Goal: Task Accomplishment & Management: Complete application form

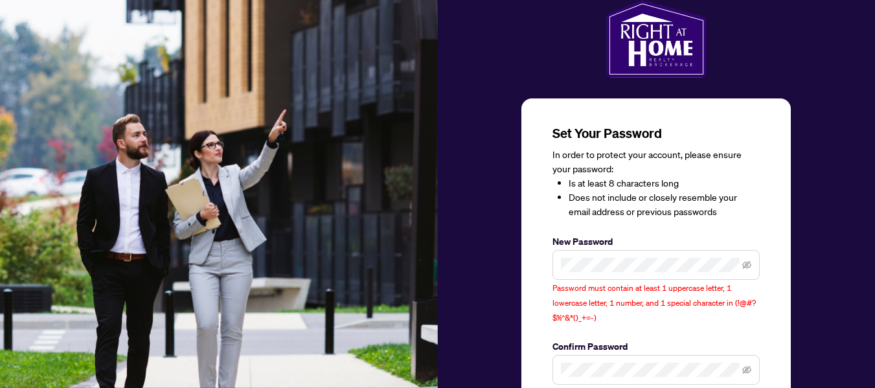
click at [746, 269] on span at bounding box center [746, 265] width 9 height 14
click at [747, 266] on icon "eye-invisible" at bounding box center [747, 265] width 3 height 3
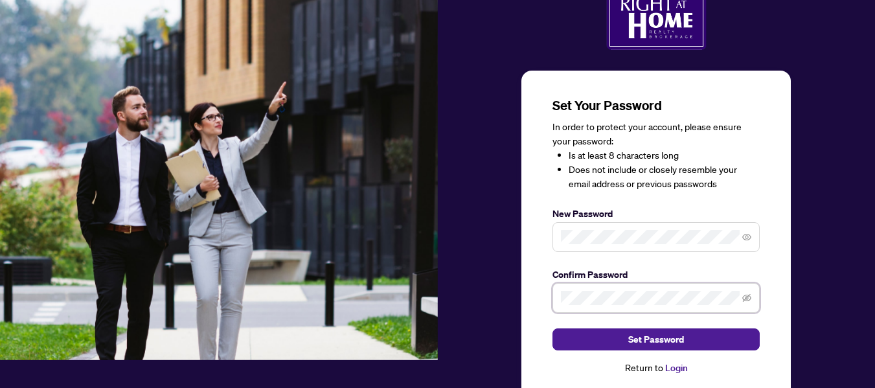
scroll to position [52, 0]
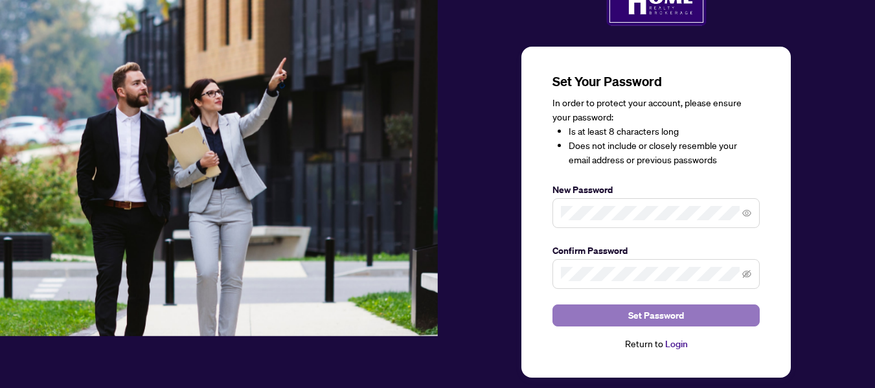
click at [645, 315] on span "Set Password" at bounding box center [656, 315] width 56 height 21
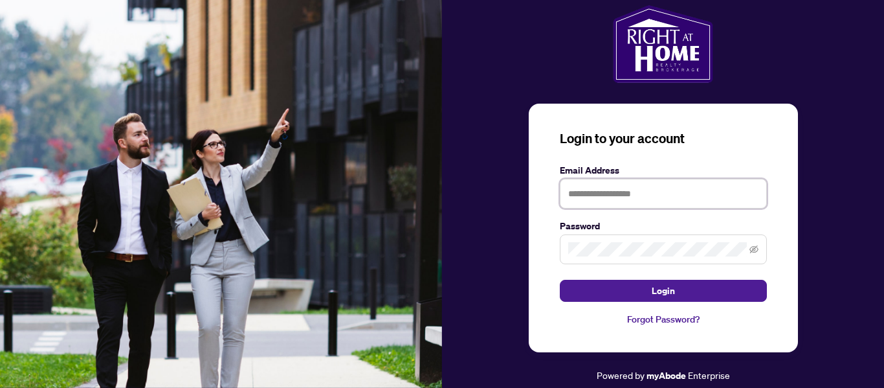
click at [614, 190] on input "text" at bounding box center [663, 194] width 207 height 30
type input "**********"
click at [581, 238] on span at bounding box center [663, 249] width 207 height 30
drag, startPoint x: 659, startPoint y: 289, endPoint x: 659, endPoint y: 275, distance: 14.9
click at [659, 289] on span "Login" at bounding box center [663, 290] width 23 height 21
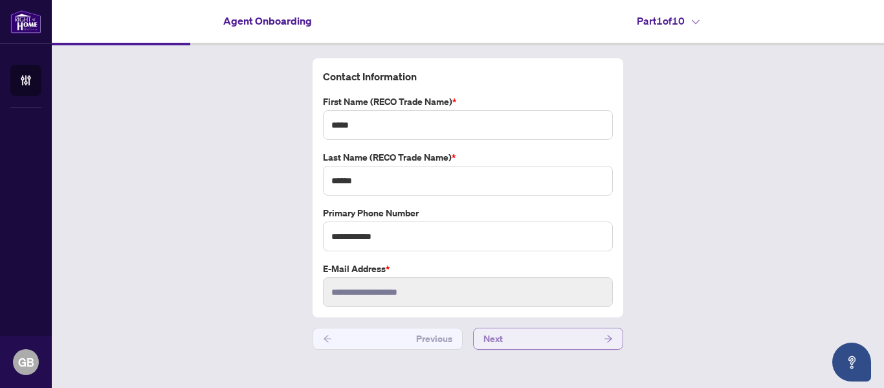
click at [531, 342] on button "Next" at bounding box center [548, 339] width 150 height 22
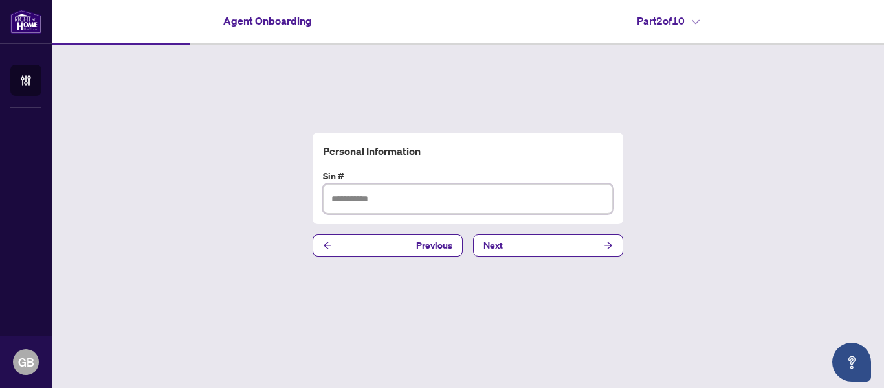
click at [392, 200] on input "text" at bounding box center [468, 199] width 290 height 30
type input "*********"
click at [560, 240] on button "Next" at bounding box center [548, 245] width 150 height 22
click at [419, 201] on input "text" at bounding box center [468, 199] width 290 height 30
type input "**********"
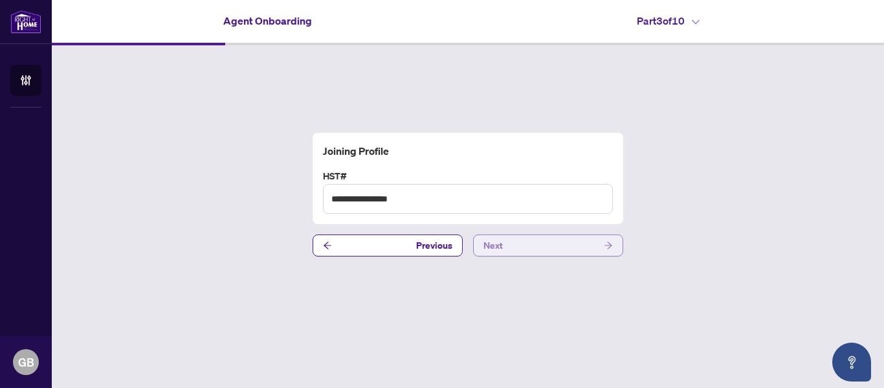
click at [559, 249] on button "Next" at bounding box center [548, 245] width 150 height 22
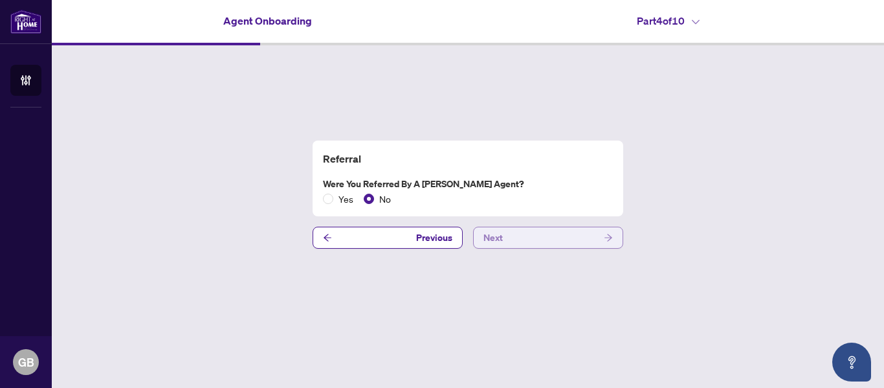
click at [535, 238] on button "Next" at bounding box center [548, 238] width 150 height 22
click at [521, 236] on button "Next" at bounding box center [548, 238] width 150 height 22
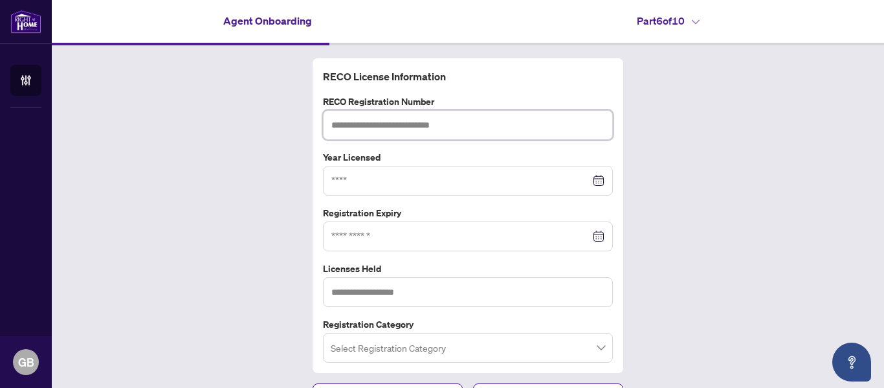
click at [419, 120] on input "text" at bounding box center [468, 125] width 290 height 30
click at [598, 234] on div at bounding box center [467, 236] width 273 height 14
type input "*******"
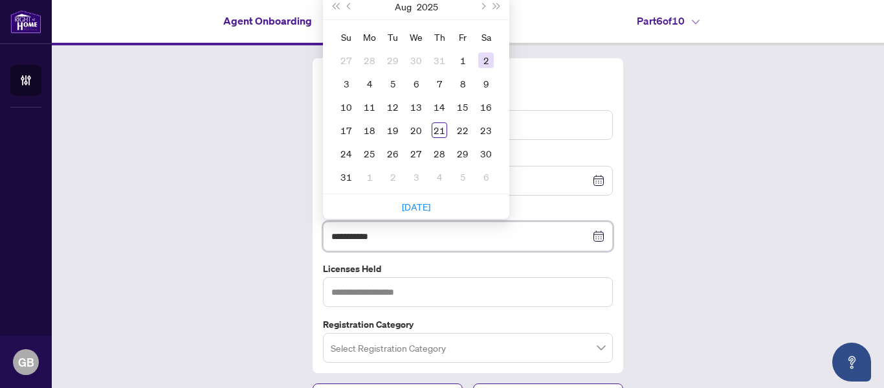
type input "**********"
click at [168, 117] on div "RECO License Information RECO Registration Number ******* Year Licensed Registr…" at bounding box center [468, 231] width 833 height 373
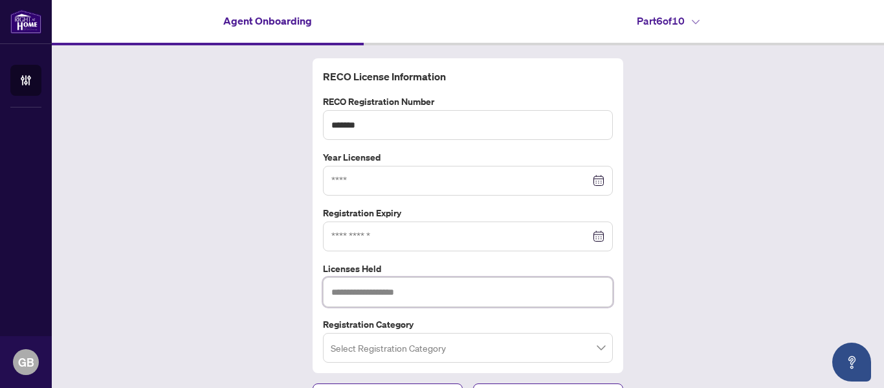
click at [403, 291] on input "text" at bounding box center [468, 292] width 290 height 30
click at [598, 344] on span at bounding box center [468, 347] width 275 height 25
type input "**********"
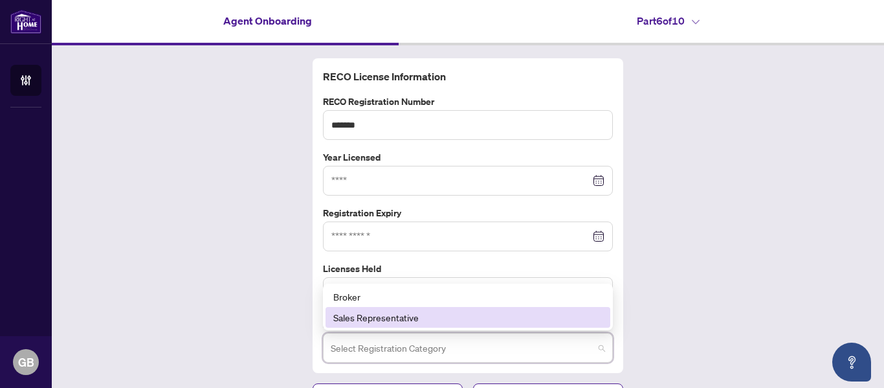
click at [403, 317] on div "Sales Representative" at bounding box center [467, 317] width 269 height 14
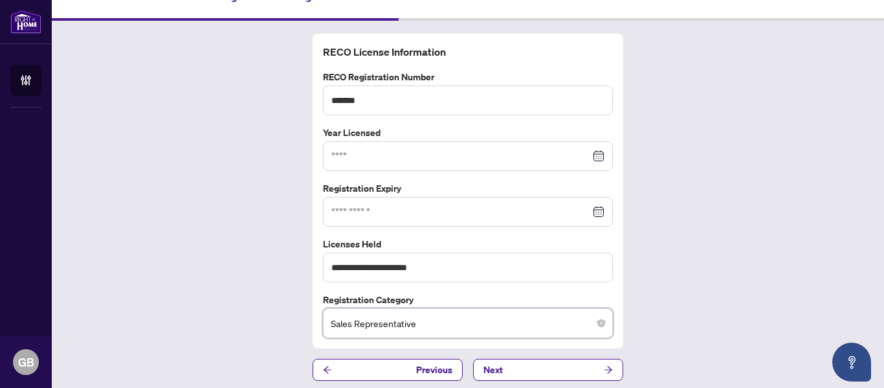
scroll to position [26, 0]
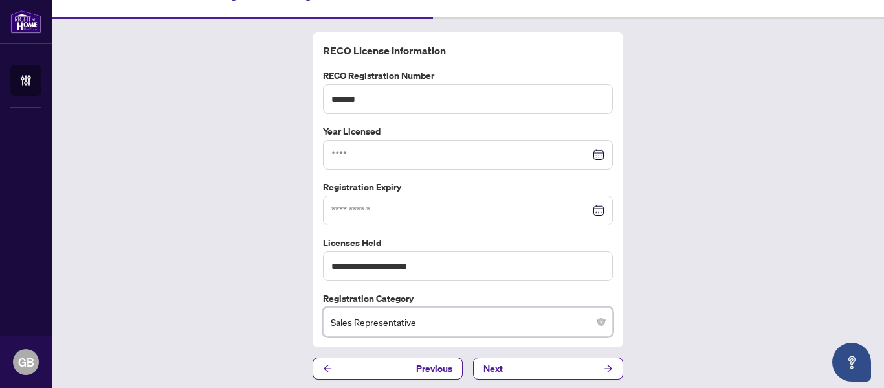
click at [594, 205] on div at bounding box center [467, 210] width 273 height 14
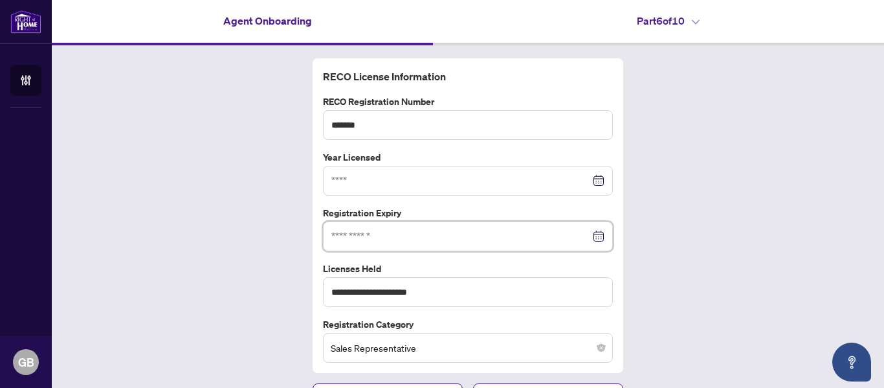
click at [595, 234] on div at bounding box center [467, 236] width 273 height 14
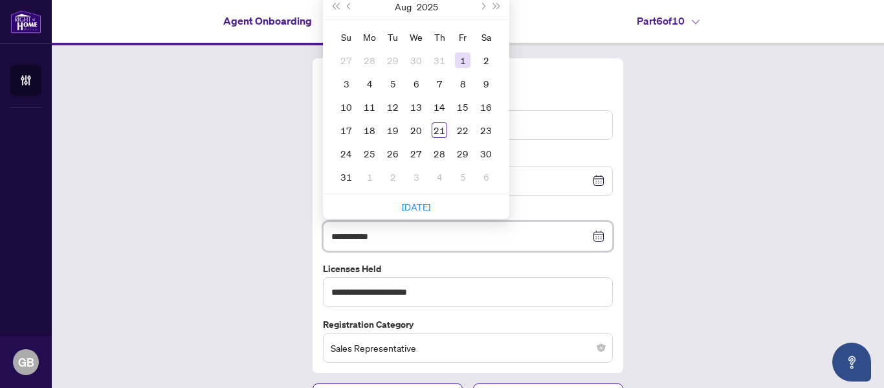
type input "**********"
click at [482, 5] on button "Next month (PageDown)" at bounding box center [482, 7] width 14 height 26
click at [483, 5] on button "Next month (PageDown)" at bounding box center [482, 7] width 14 height 26
type input "**********"
click at [394, 147] on div "28" at bounding box center [393, 154] width 16 height 16
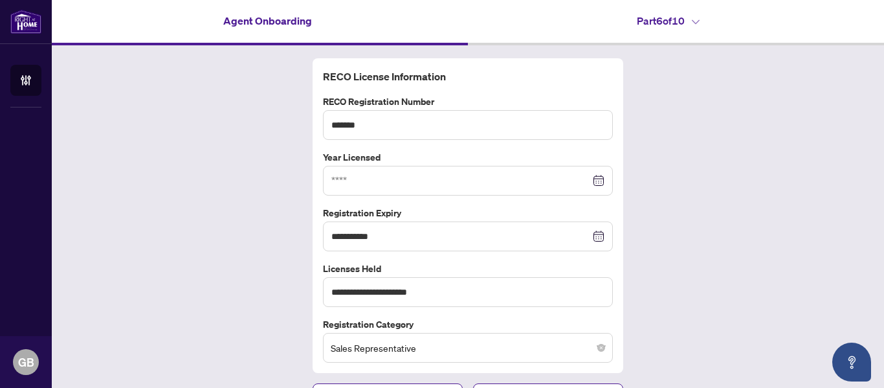
scroll to position [30, 0]
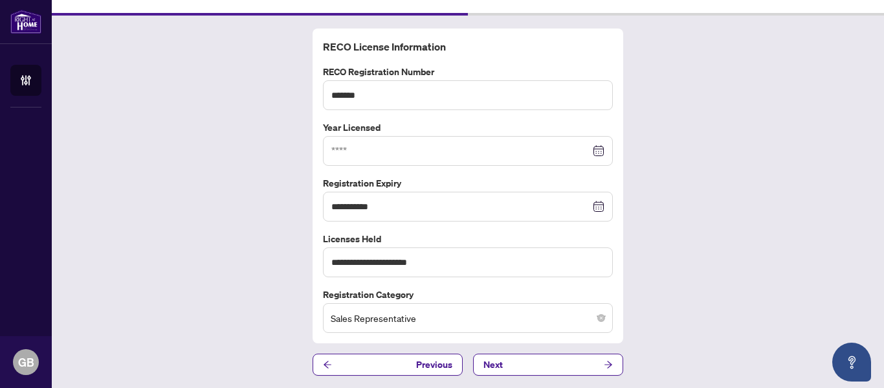
click at [595, 149] on div at bounding box center [467, 151] width 273 height 14
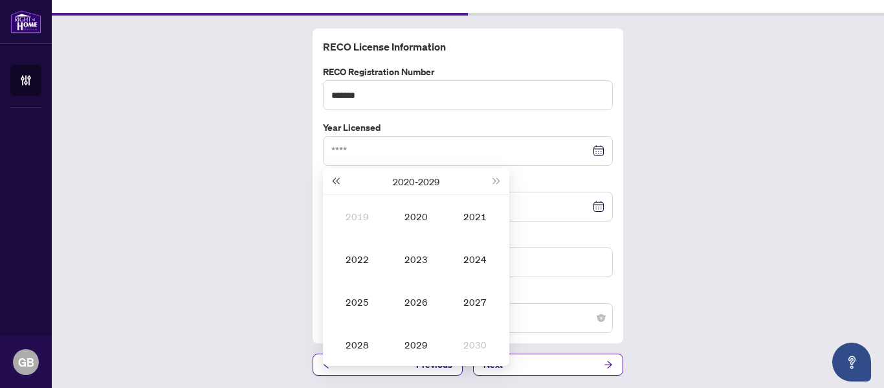
click at [332, 179] on span "Last year (Control + left)" at bounding box center [335, 181] width 6 height 6
click at [493, 183] on button "Next year (Control + right)" at bounding box center [497, 181] width 14 height 26
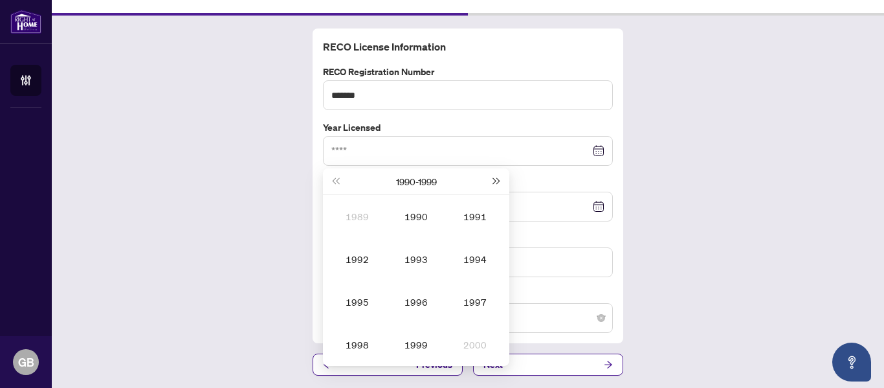
click at [493, 183] on button "Next year (Control + right)" at bounding box center [497, 181] width 14 height 26
type input "****"
click at [466, 300] on div "2007" at bounding box center [475, 302] width 39 height 16
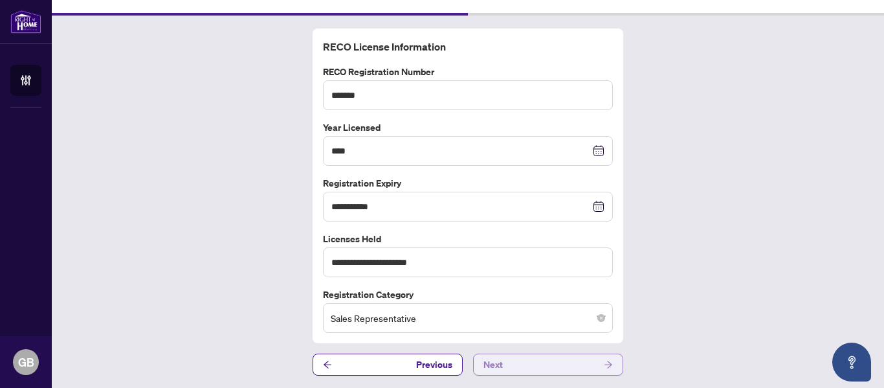
click at [510, 360] on button "Next" at bounding box center [548, 364] width 150 height 22
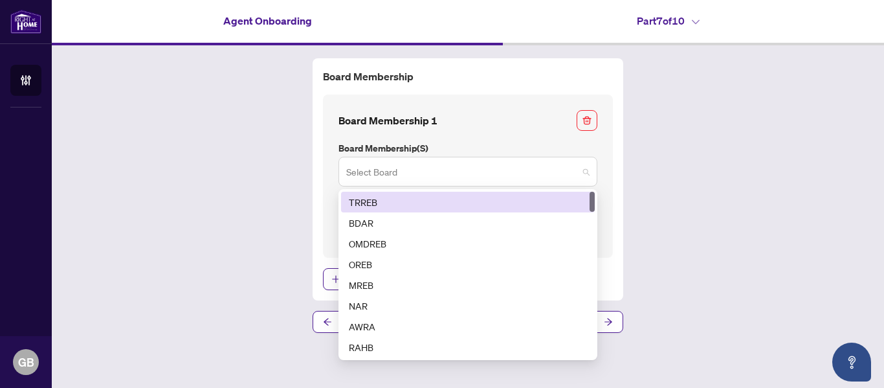
click at [585, 171] on span at bounding box center [467, 171] width 243 height 25
click at [386, 197] on div "TRREB" at bounding box center [468, 202] width 238 height 14
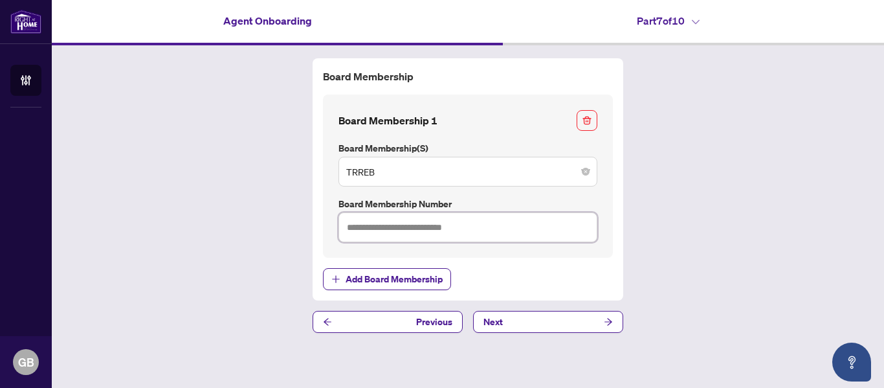
click at [473, 228] on input "text" at bounding box center [468, 227] width 259 height 30
type input "*******"
click at [705, 190] on div "Board Membership Board Membership 1 Board Membership(s) TRREB 1 2 TRREB BDAR OM…" at bounding box center [468, 195] width 833 height 300
click at [557, 322] on button "Next" at bounding box center [548, 322] width 150 height 22
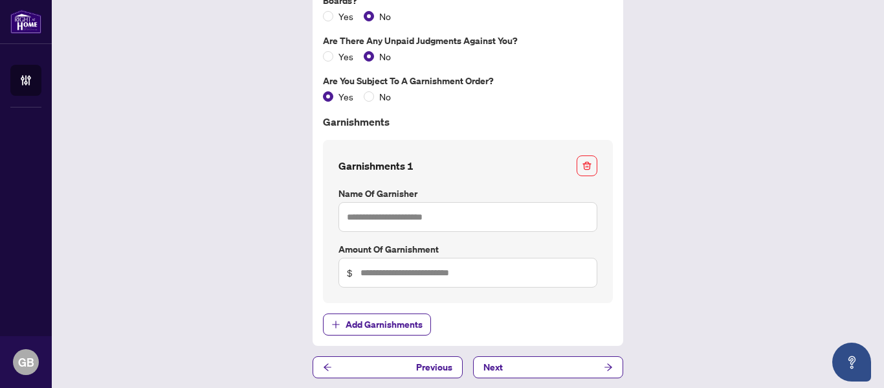
scroll to position [118, 0]
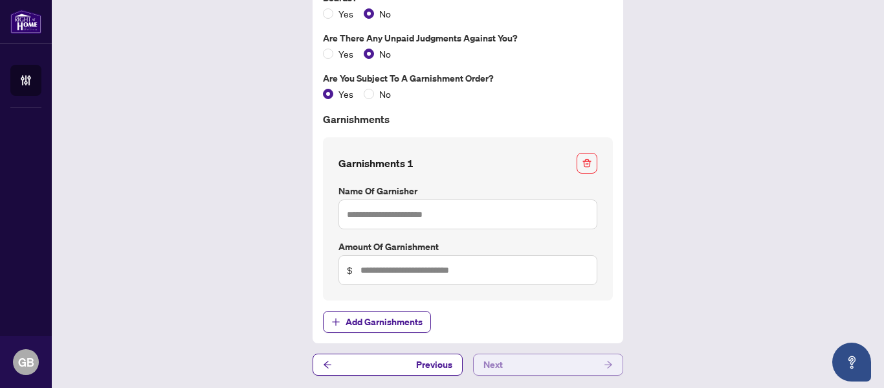
click at [541, 357] on button "Next" at bounding box center [548, 364] width 150 height 22
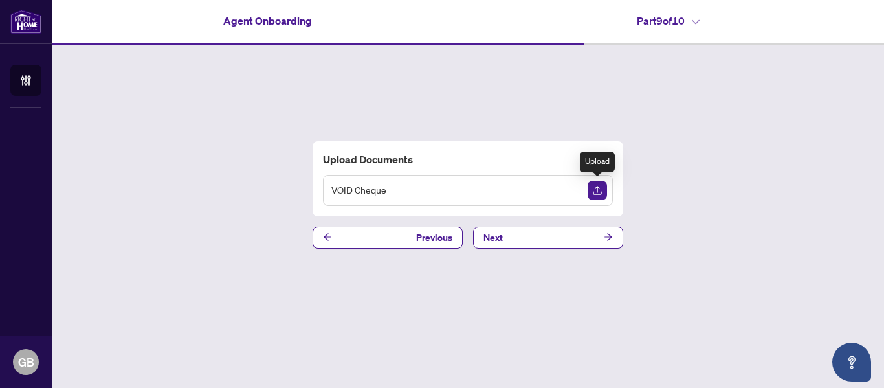
click at [599, 188] on img "Upload Document" at bounding box center [597, 190] width 19 height 19
click at [568, 186] on icon "View Document" at bounding box center [572, 190] width 9 height 9
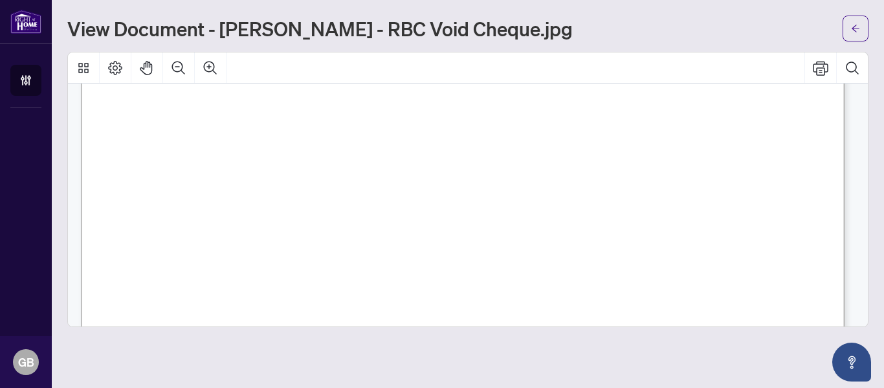
scroll to position [183, 0]
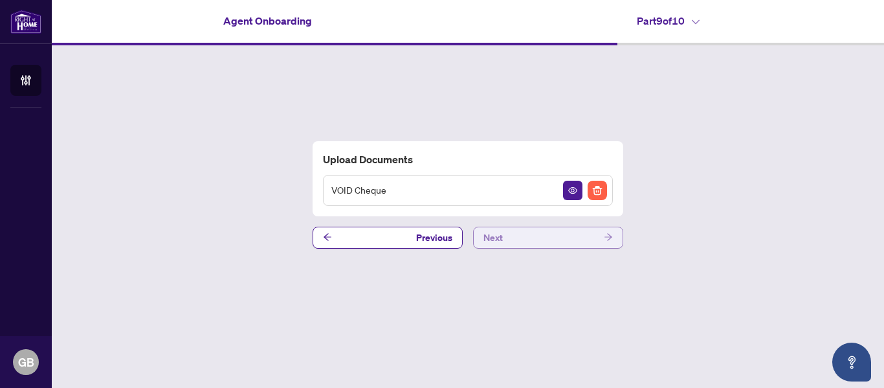
click at [561, 234] on button "Next" at bounding box center [548, 238] width 150 height 22
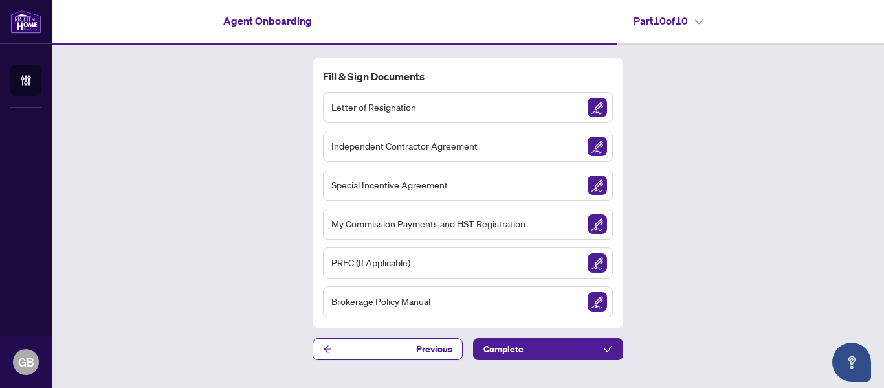
click at [467, 108] on div "Letter of Resignation" at bounding box center [468, 107] width 290 height 31
click at [594, 106] on img "Sign Document" at bounding box center [597, 107] width 19 height 19
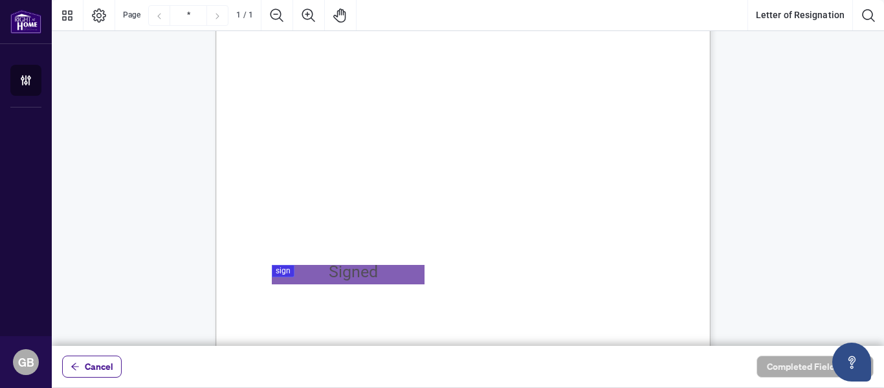
scroll to position [227, 0]
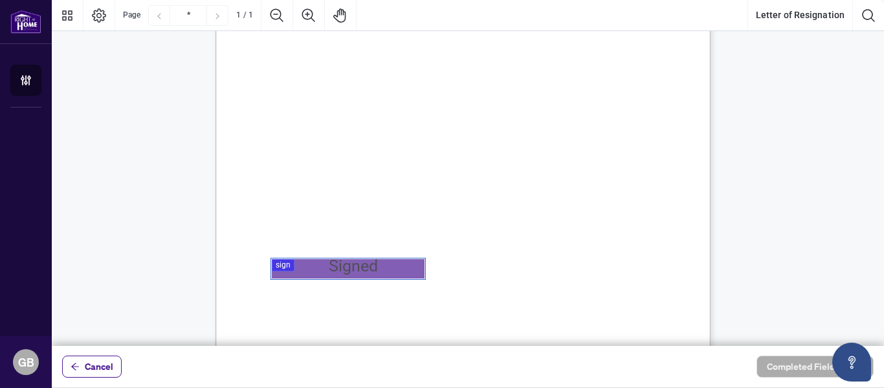
click at [297, 268] on div at bounding box center [468, 173] width 833 height 346
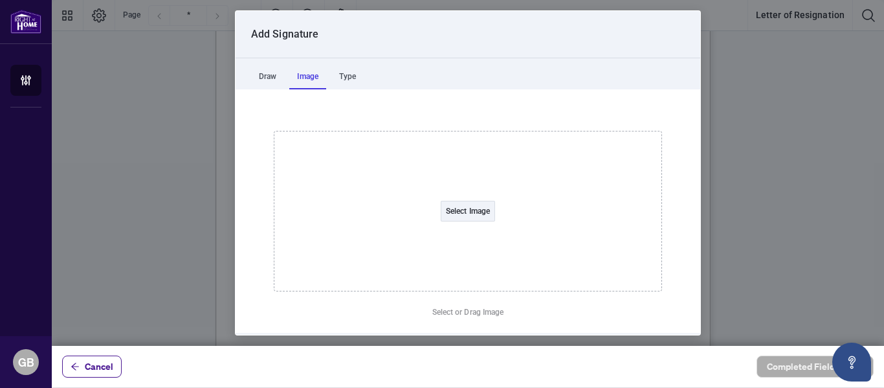
click at [315, 76] on div "Image" at bounding box center [307, 76] width 37 height 26
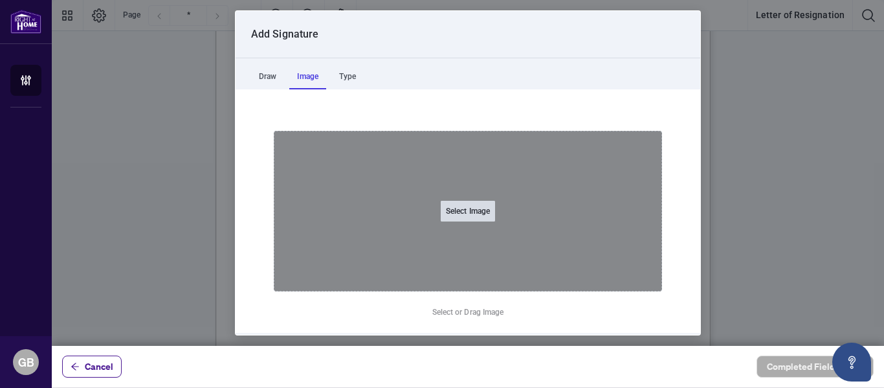
click at [457, 207] on button "Select Image" at bounding box center [468, 211] width 54 height 21
click at [468, 212] on input "Select Image" at bounding box center [550, 219] width 164 height 14
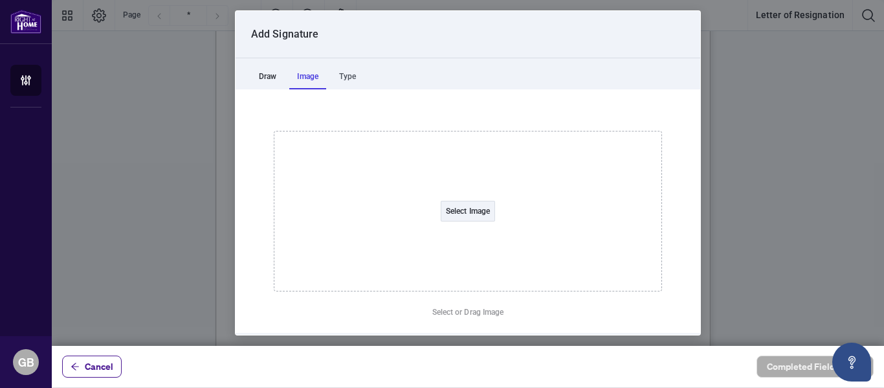
click at [263, 75] on div "Draw" at bounding box center [267, 76] width 33 height 26
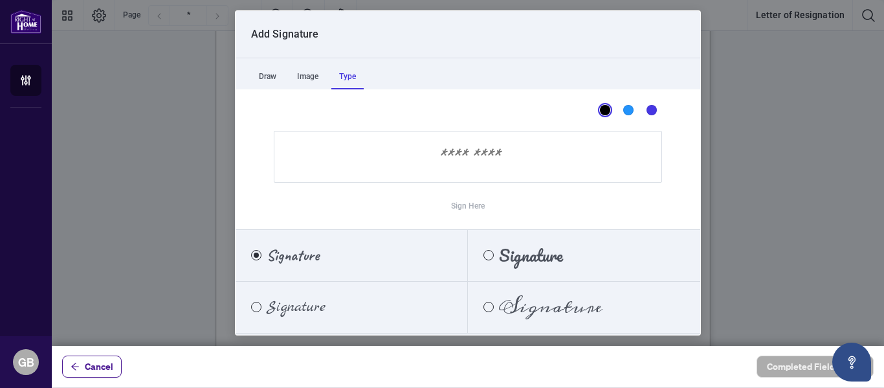
click at [359, 76] on div "Type" at bounding box center [347, 76] width 32 height 26
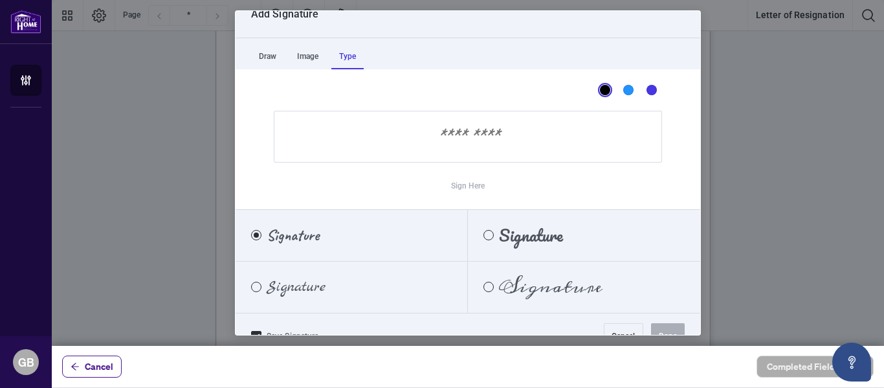
scroll to position [45, 0]
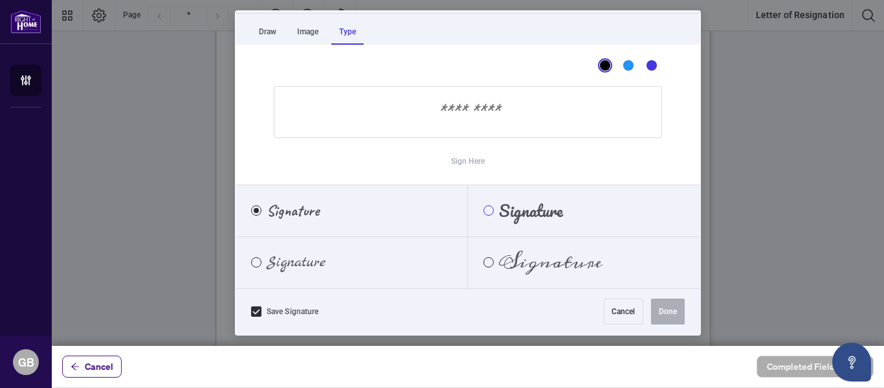
click at [484, 210] on div "Pacifico" at bounding box center [489, 210] width 10 height 10
click at [517, 115] on input "Sign Here" at bounding box center [468, 112] width 388 height 52
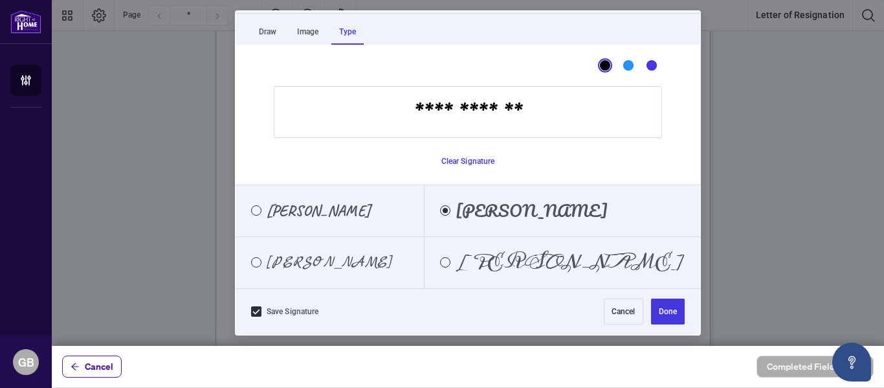
type input "**********"
click at [326, 208] on span "[PERSON_NAME]" at bounding box center [319, 210] width 104 height 14
click at [656, 315] on button "Done" at bounding box center [668, 311] width 34 height 26
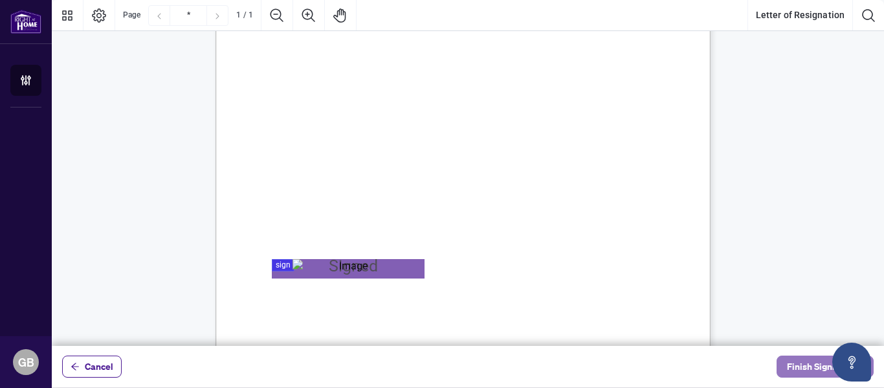
click at [814, 367] on span "Finish Signing" at bounding box center [816, 366] width 58 height 21
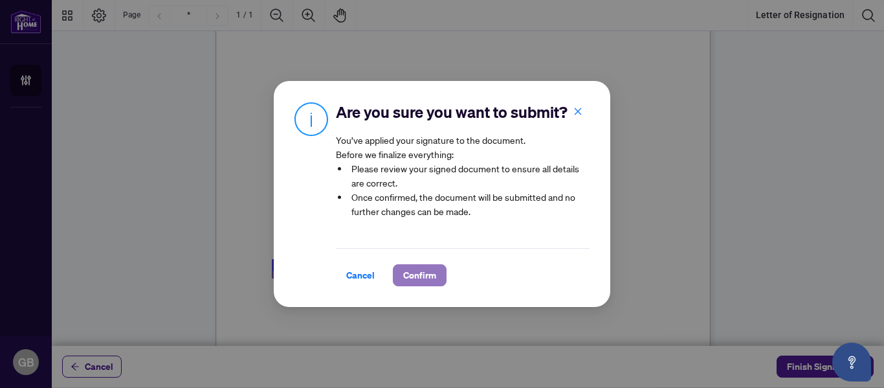
click at [410, 286] on span "Confirm" at bounding box center [419, 275] width 33 height 21
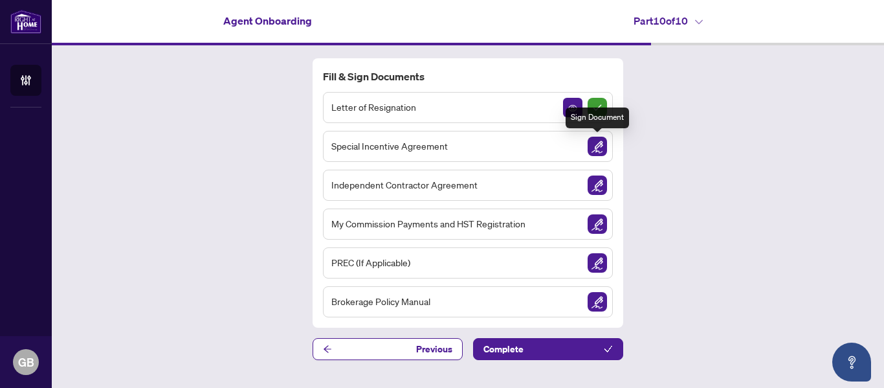
click at [602, 144] on img "Sign Document" at bounding box center [597, 146] width 19 height 19
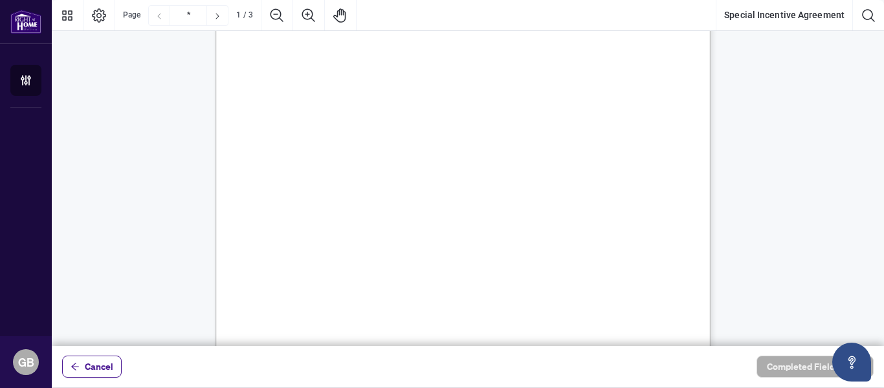
scroll to position [110, 0]
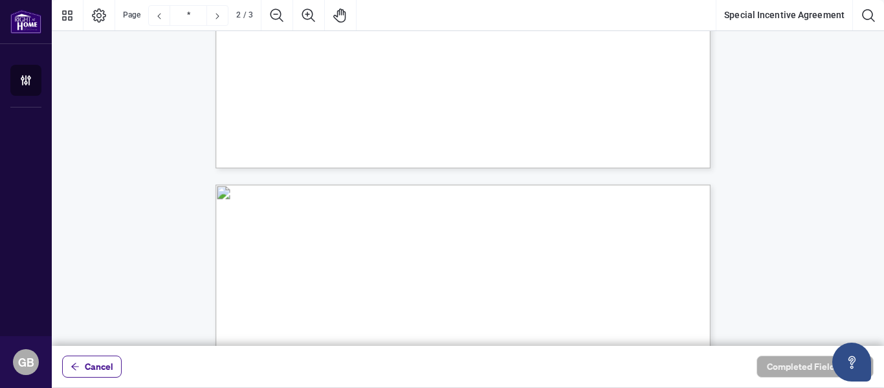
type input "*"
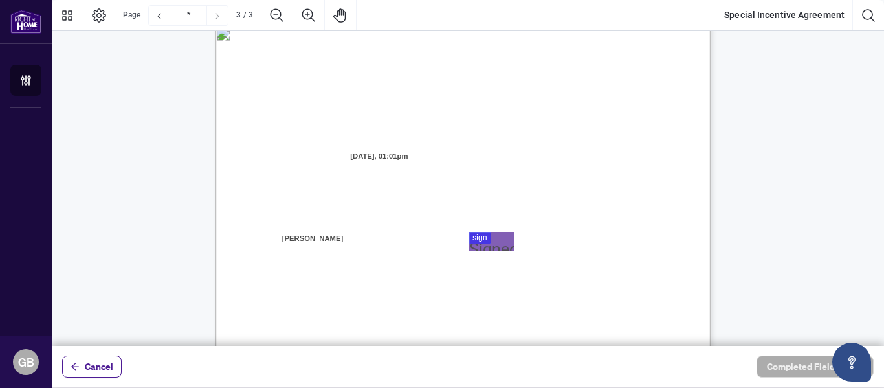
scroll to position [1341, 0]
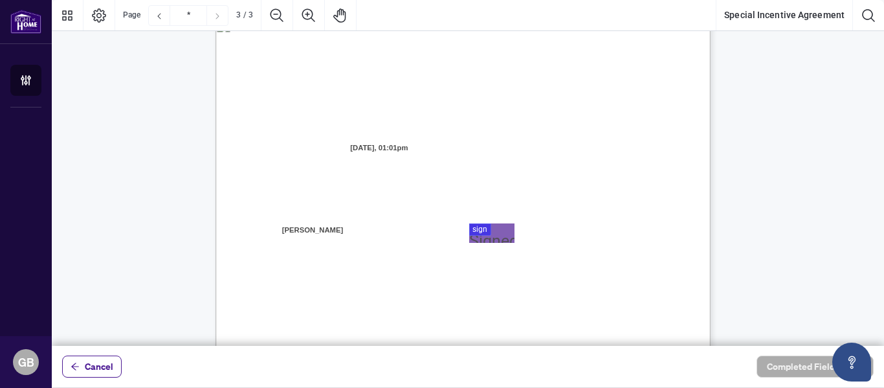
click at [486, 237] on div at bounding box center [468, 173] width 833 height 346
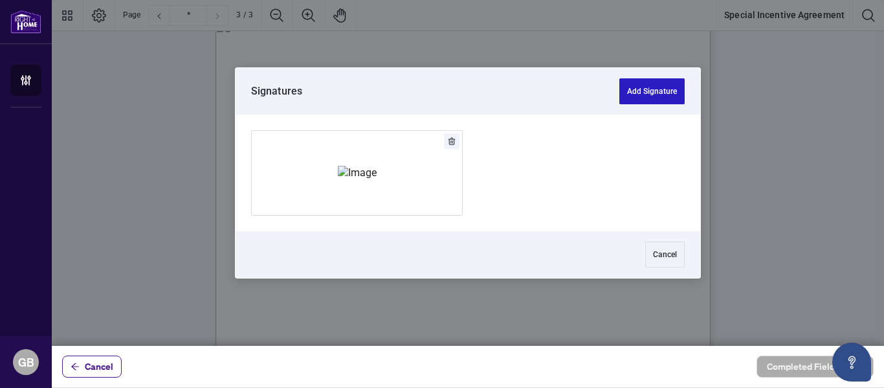
click at [661, 92] on button "Add Signature" at bounding box center [652, 91] width 65 height 26
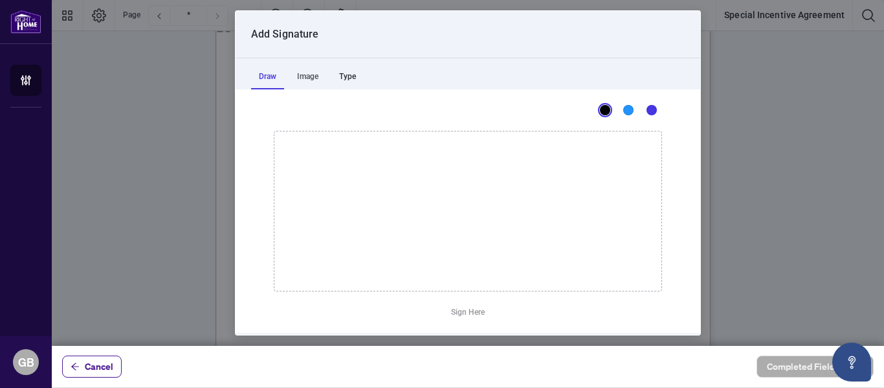
click at [353, 76] on div "Type" at bounding box center [347, 76] width 32 height 26
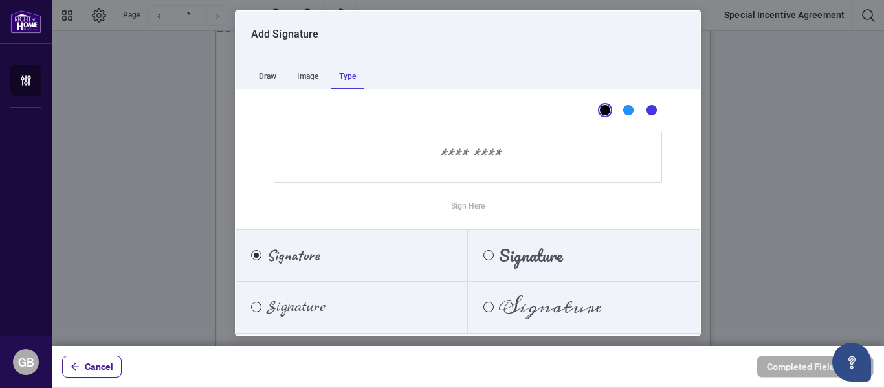
click at [512, 252] on span "Signature" at bounding box center [531, 255] width 64 height 14
click at [488, 163] on input "Sign Here" at bounding box center [468, 157] width 388 height 52
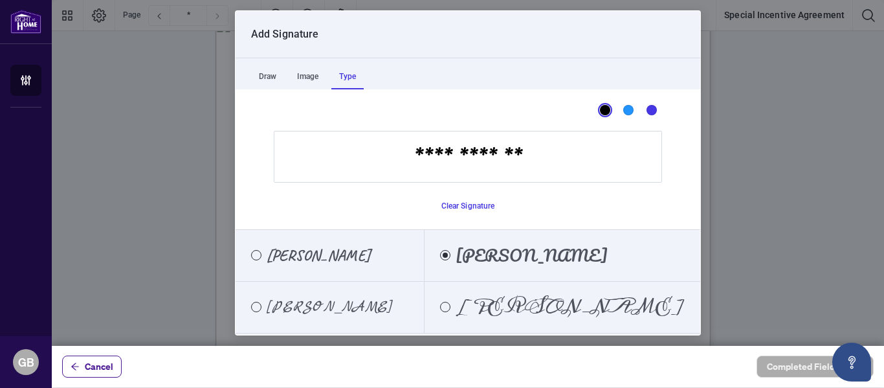
type input "**********"
click at [282, 266] on label "[PERSON_NAME]" at bounding box center [330, 256] width 189 height 52
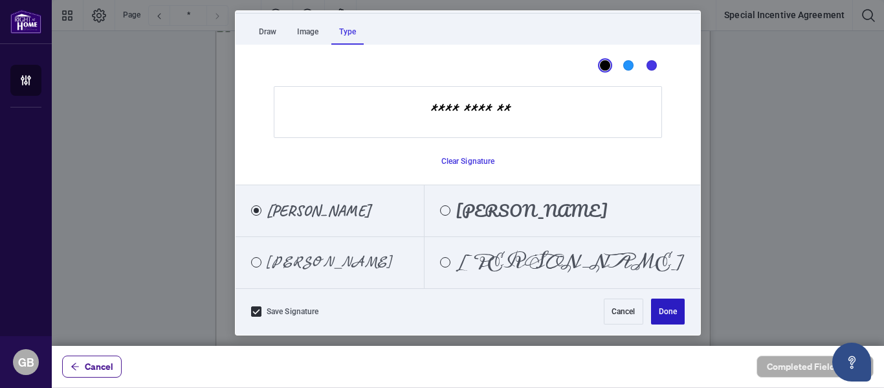
click at [664, 306] on button "Done" at bounding box center [668, 311] width 34 height 26
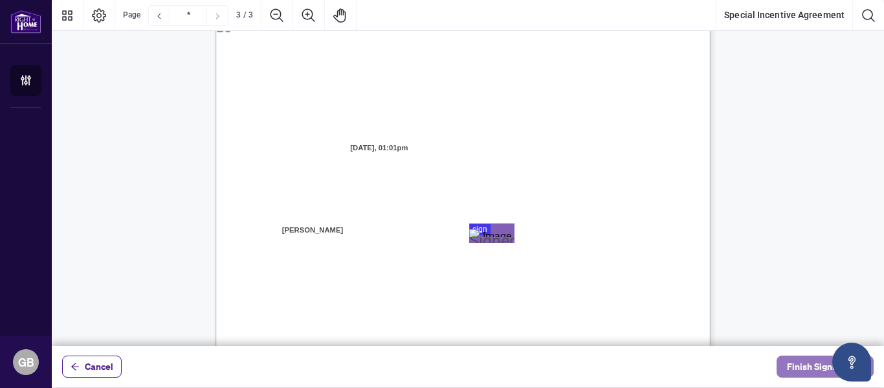
click at [803, 368] on span "Finish Signing" at bounding box center [816, 366] width 58 height 21
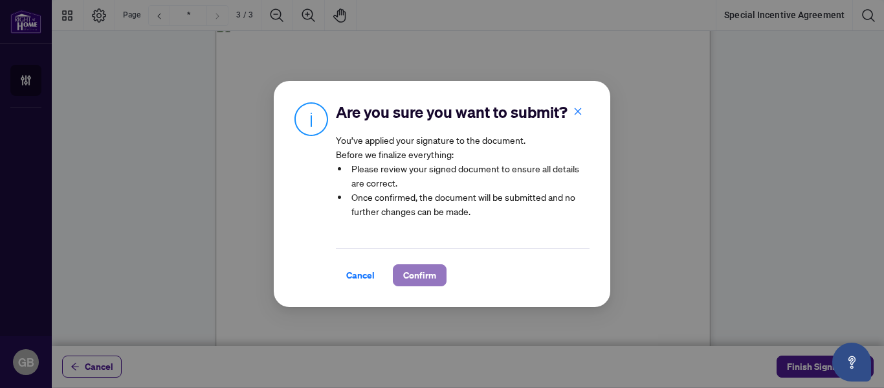
click at [410, 284] on span "Confirm" at bounding box center [419, 275] width 33 height 21
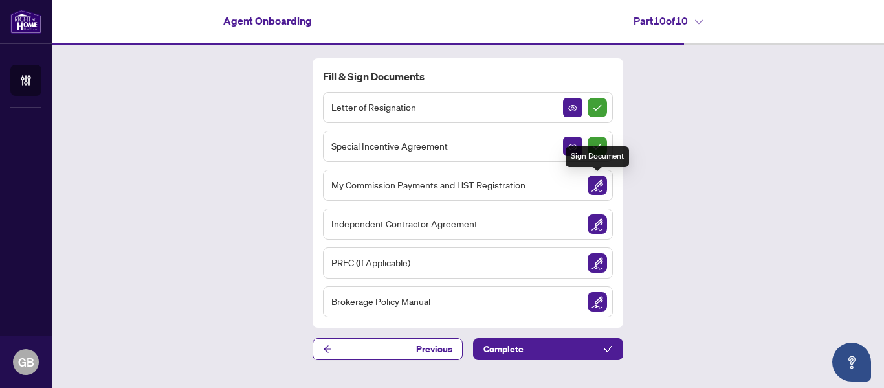
click at [601, 181] on img "Sign Document" at bounding box center [597, 184] width 19 height 19
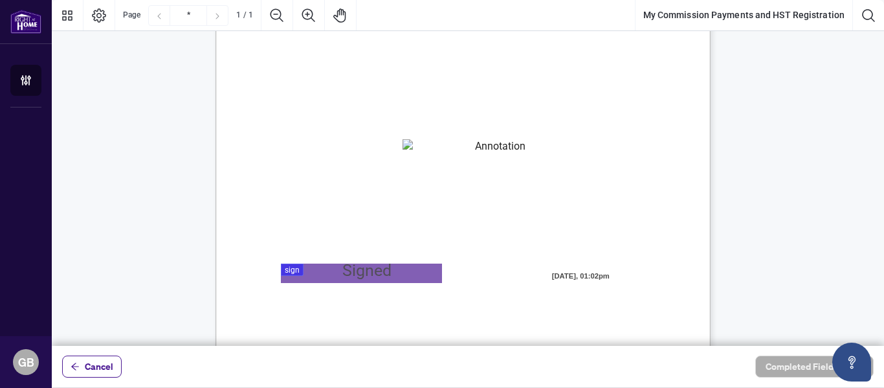
scroll to position [89, 0]
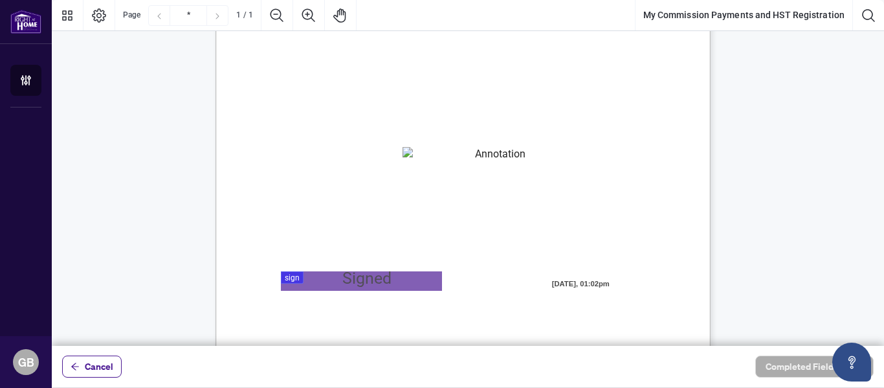
click at [496, 157] on textarea "01K2N82W0617PR3KA8X9DYAB9F" at bounding box center [496, 156] width 186 height 19
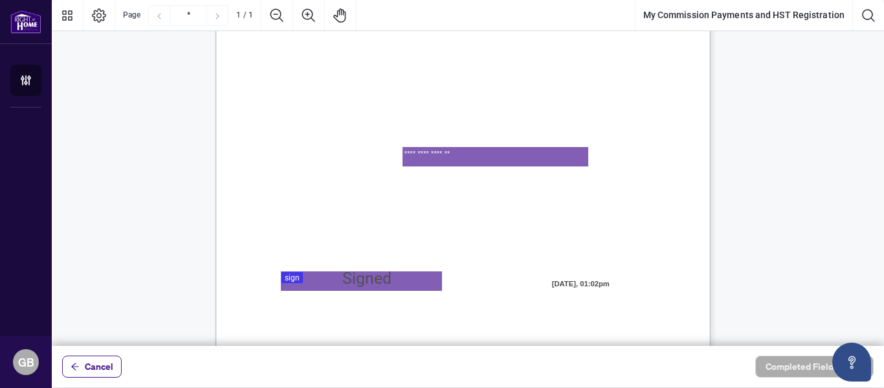
type textarea "**********"
click at [312, 280] on div at bounding box center [468, 173] width 833 height 346
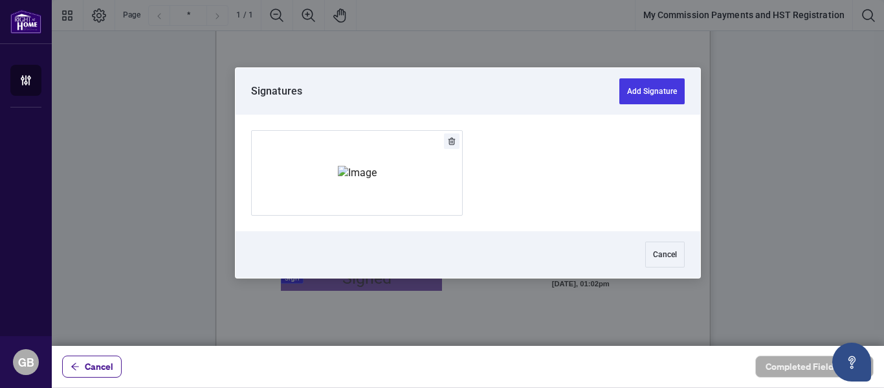
click at [489, 181] on div at bounding box center [468, 173] width 465 height 117
click at [640, 82] on button "Add Signature" at bounding box center [652, 91] width 65 height 26
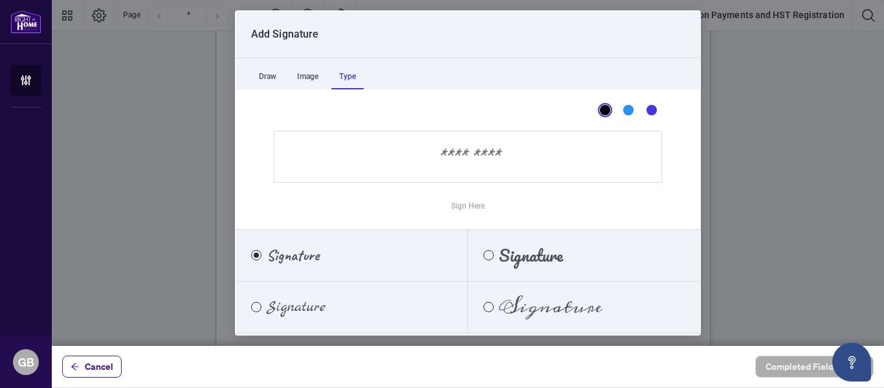
click at [353, 74] on div "Type" at bounding box center [347, 76] width 32 height 26
click at [461, 155] on input "Sign Here" at bounding box center [468, 157] width 388 height 52
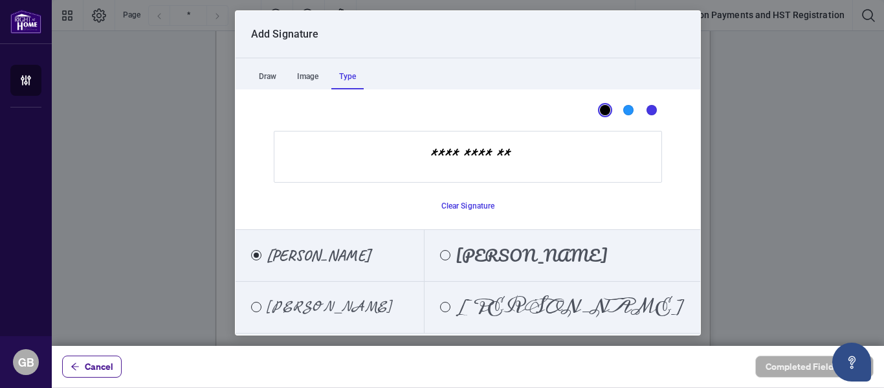
type input "**********"
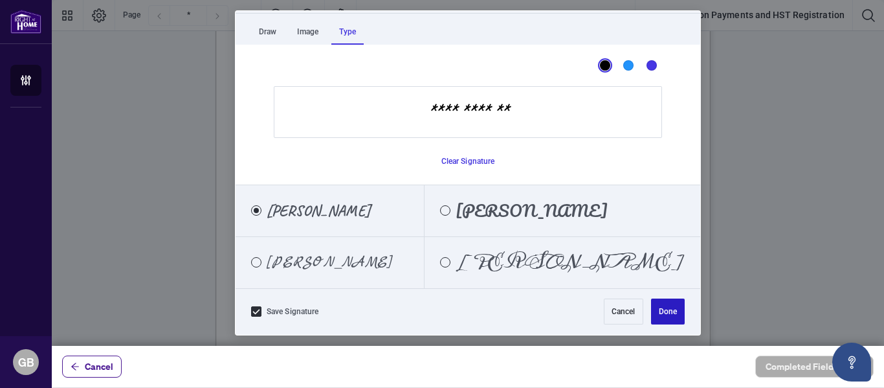
click at [657, 309] on button "Done" at bounding box center [668, 311] width 34 height 26
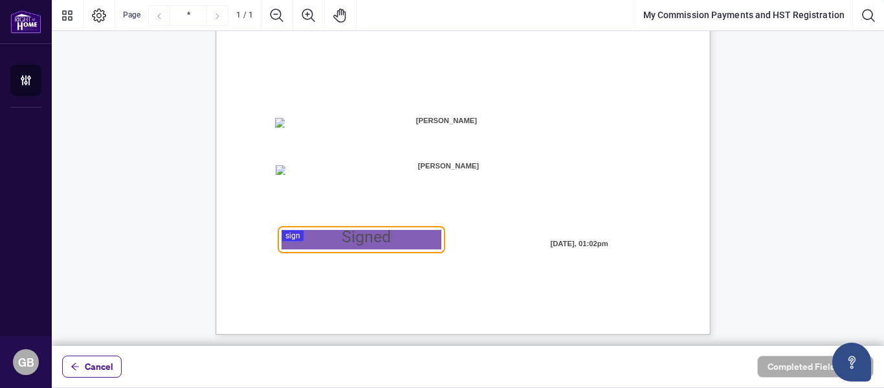
scroll to position [352, 0]
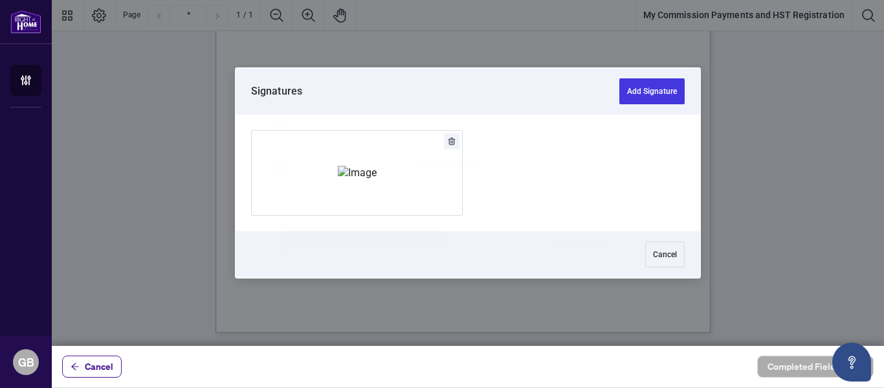
click at [374, 237] on div at bounding box center [468, 173] width 833 height 346
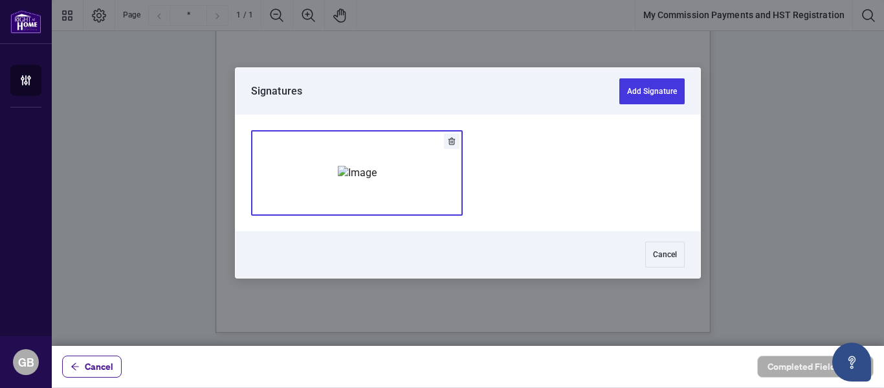
click at [377, 177] on img "Add Signature" at bounding box center [357, 173] width 39 height 14
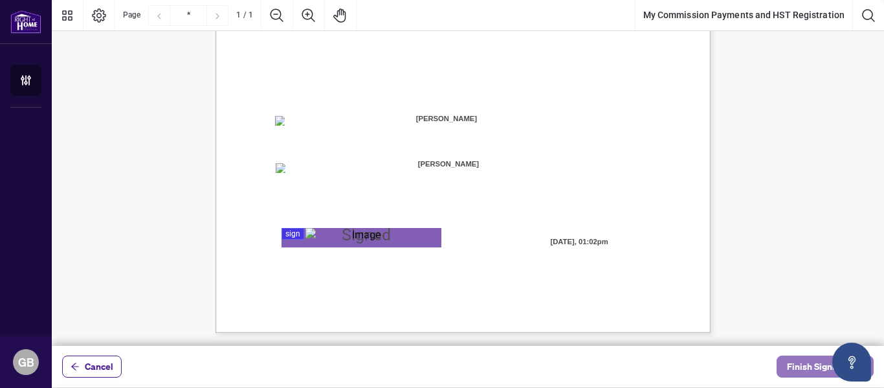
click at [796, 361] on span "Finish Signing" at bounding box center [816, 366] width 58 height 21
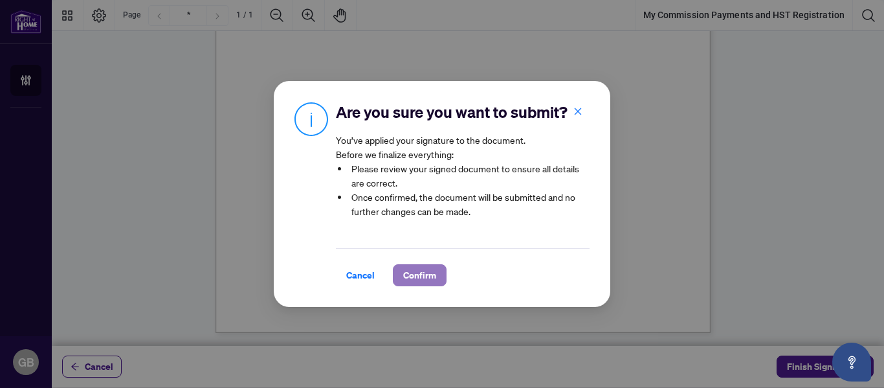
click at [393, 283] on button "Confirm" at bounding box center [420, 275] width 54 height 22
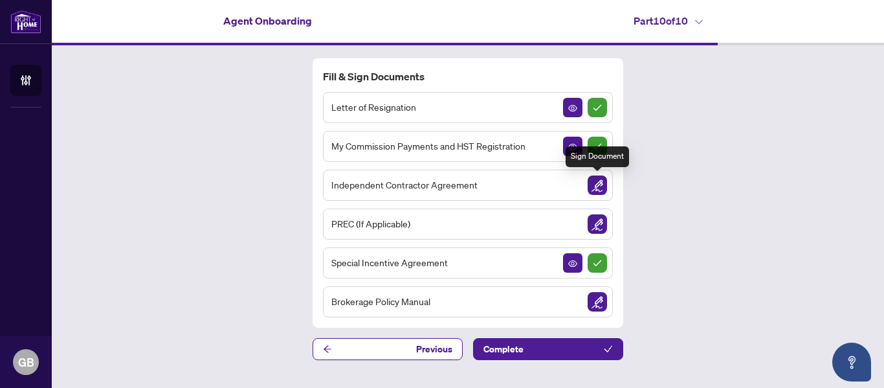
click at [589, 184] on img "Sign Document" at bounding box center [597, 184] width 19 height 19
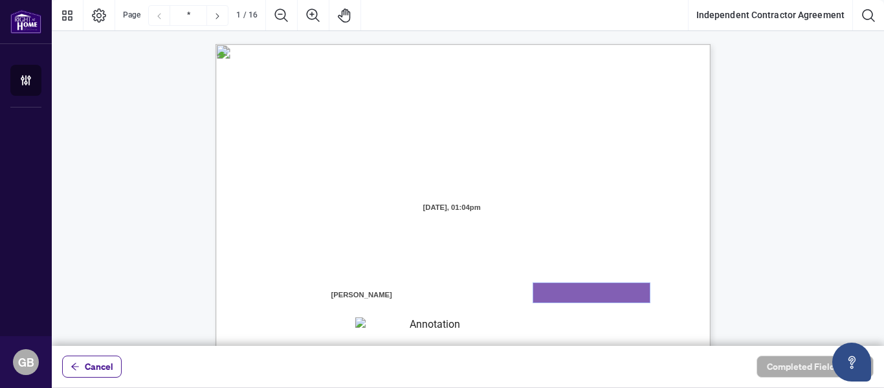
click at [565, 291] on textarea "01K2N7ZVXADQDZS13CP82GTG0Z" at bounding box center [591, 292] width 117 height 19
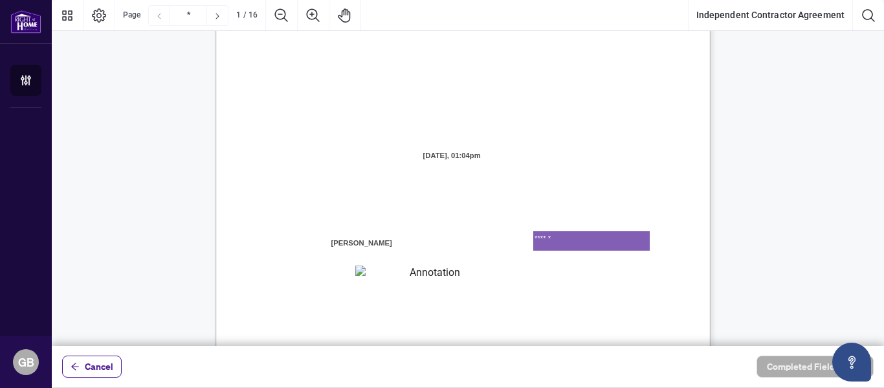
scroll to position [78, 0]
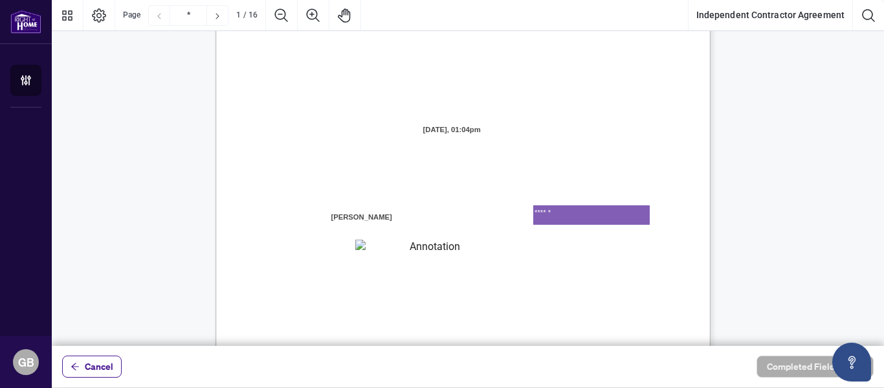
type textarea "******"
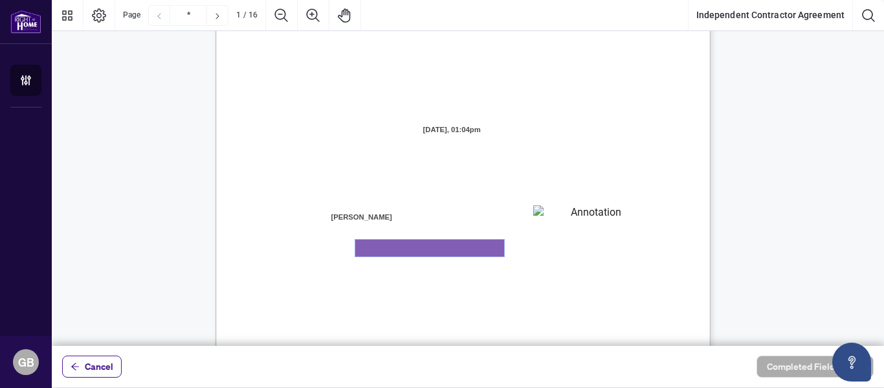
click at [437, 247] on textarea "01K2N800VRNZWEDT7GS4268ZBH" at bounding box center [429, 248] width 149 height 17
type textarea "**********"
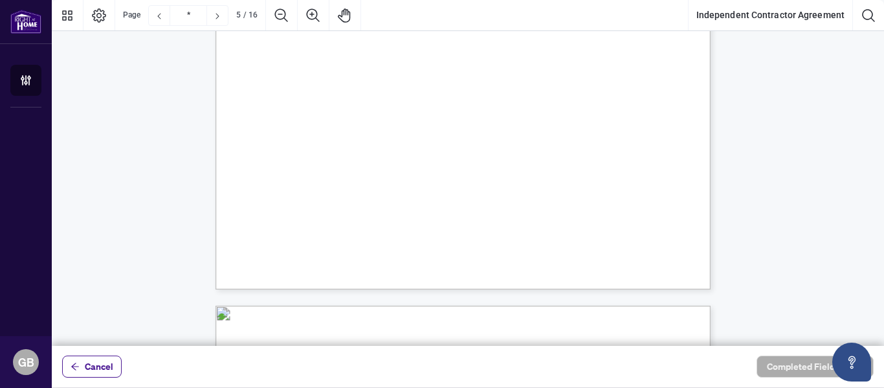
scroll to position [3108, 0]
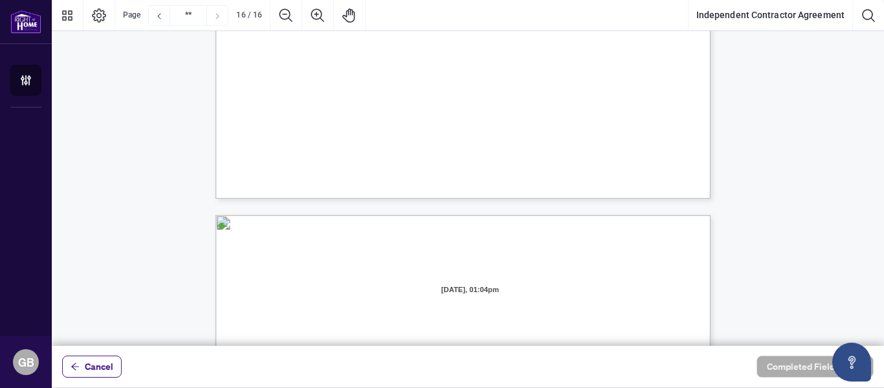
type input "**"
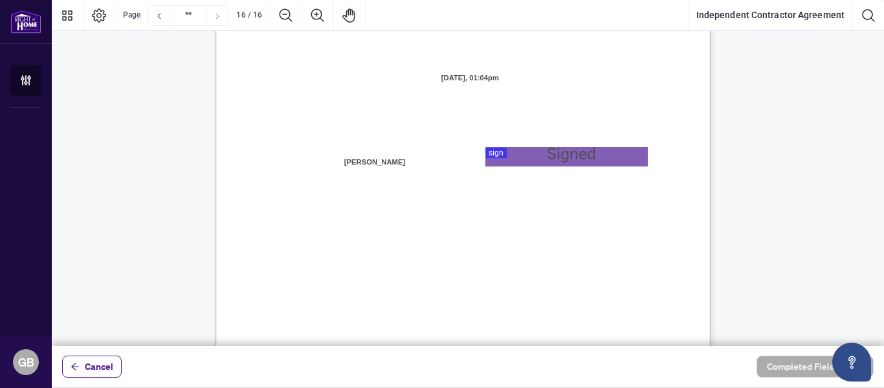
scroll to position [9875, 0]
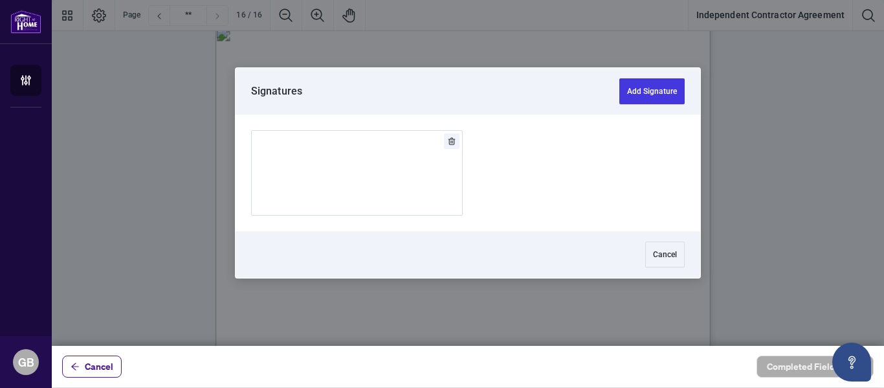
click at [505, 175] on div at bounding box center [468, 173] width 833 height 346
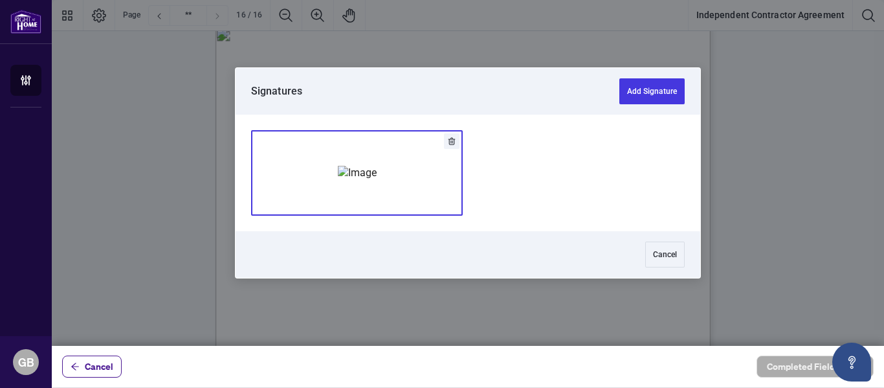
click at [377, 180] on img "Add Signature" at bounding box center [357, 173] width 39 height 14
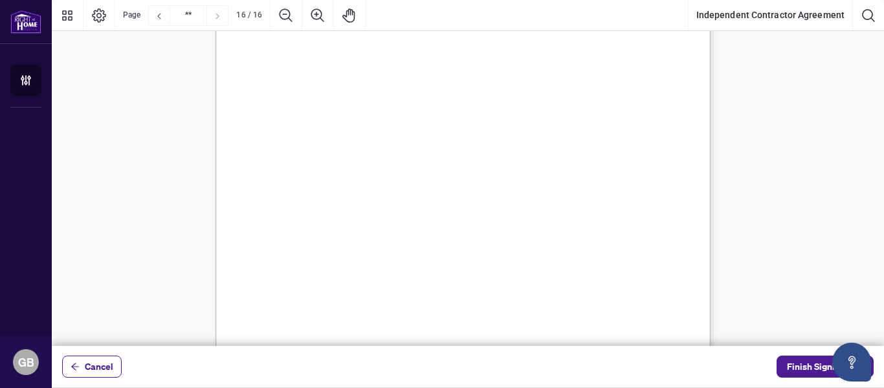
scroll to position [10087, 0]
click at [809, 361] on span "Finish Signing" at bounding box center [816, 366] width 58 height 21
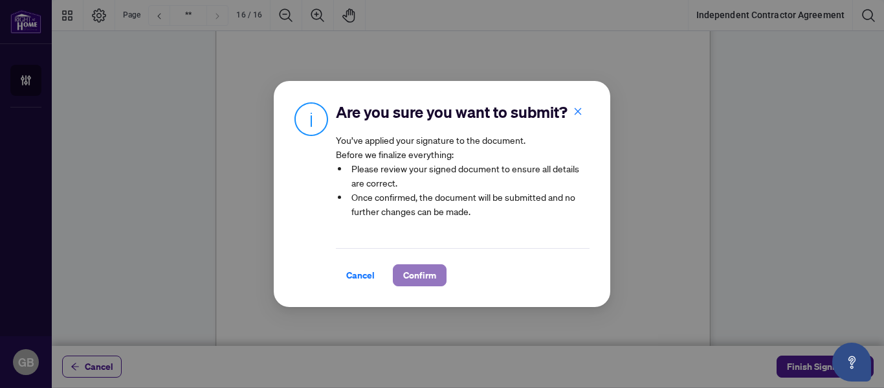
click at [404, 276] on span "Confirm" at bounding box center [419, 275] width 33 height 21
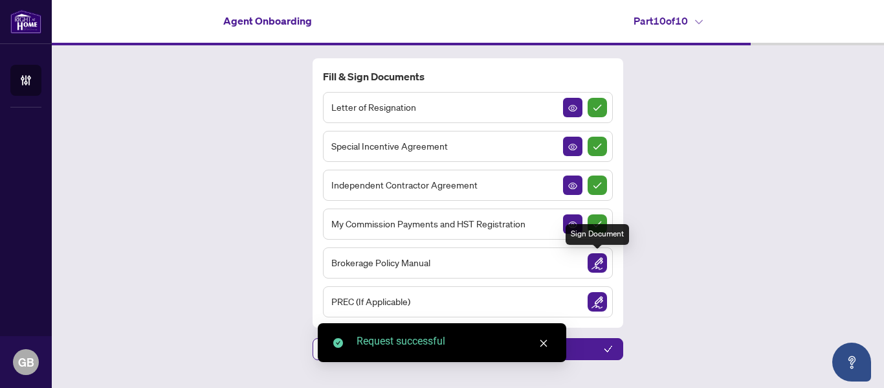
click at [602, 262] on img "Sign Document" at bounding box center [597, 262] width 19 height 19
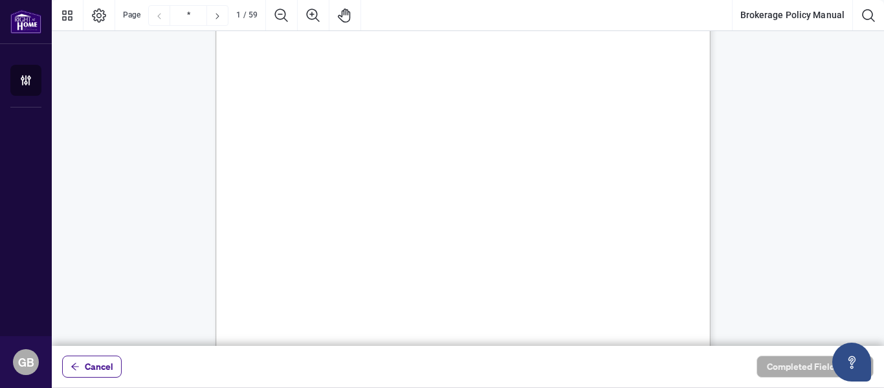
scroll to position [277, 0]
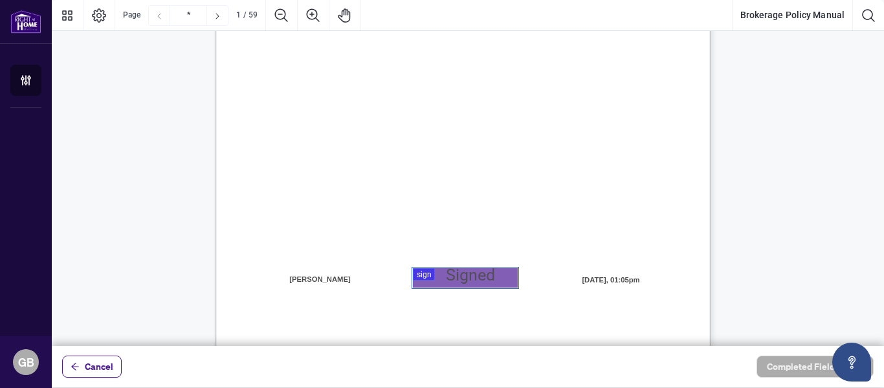
click at [421, 275] on div at bounding box center [468, 173] width 833 height 346
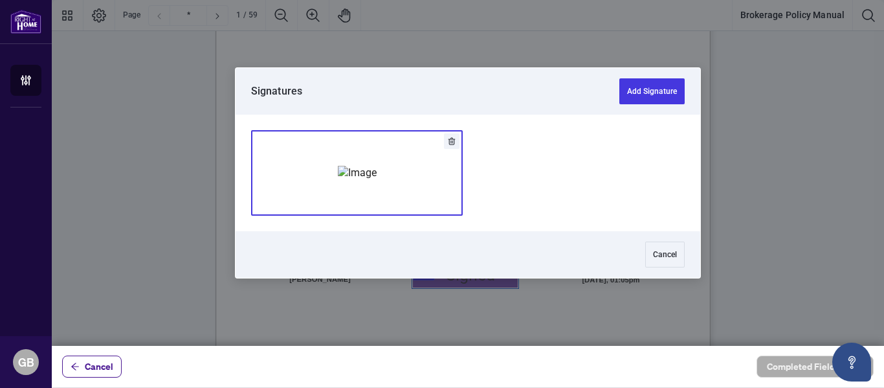
click at [377, 180] on img "Add Signature" at bounding box center [357, 173] width 39 height 14
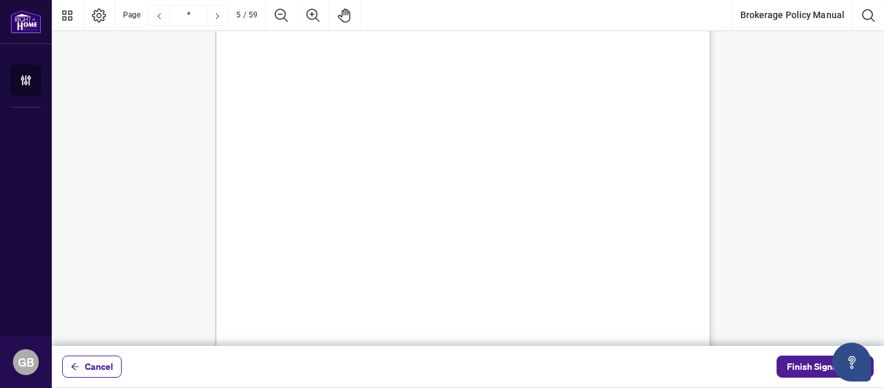
scroll to position [2789, 0]
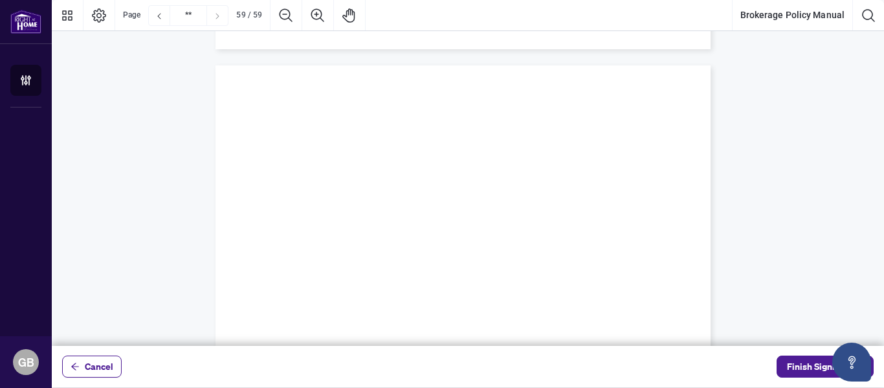
type input "**"
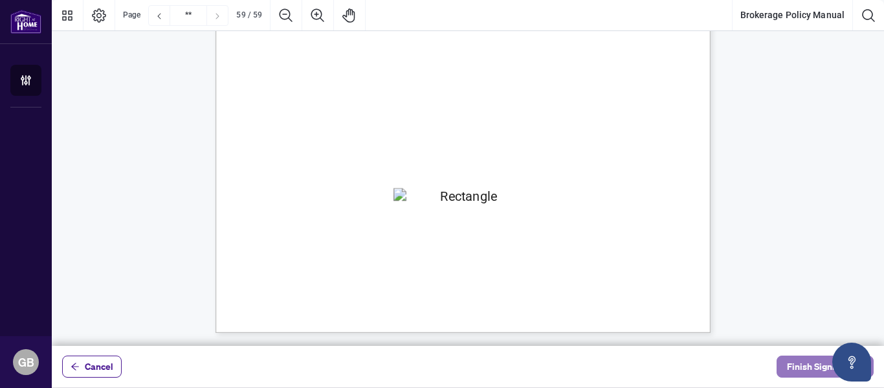
click at [811, 366] on span "Finish Signing" at bounding box center [816, 366] width 58 height 21
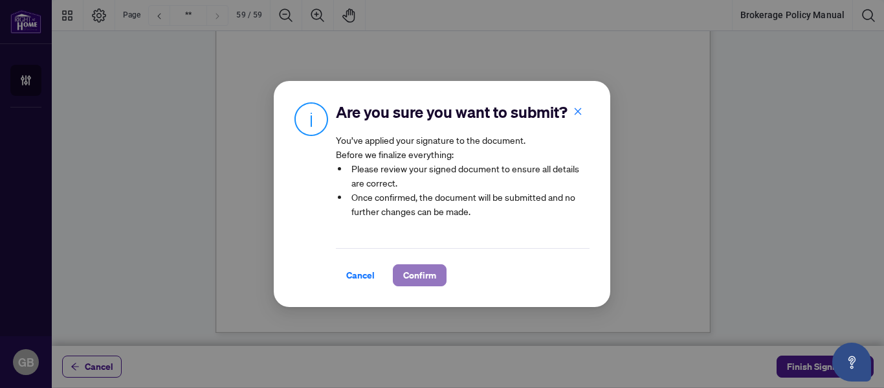
click at [409, 282] on span "Confirm" at bounding box center [419, 275] width 33 height 21
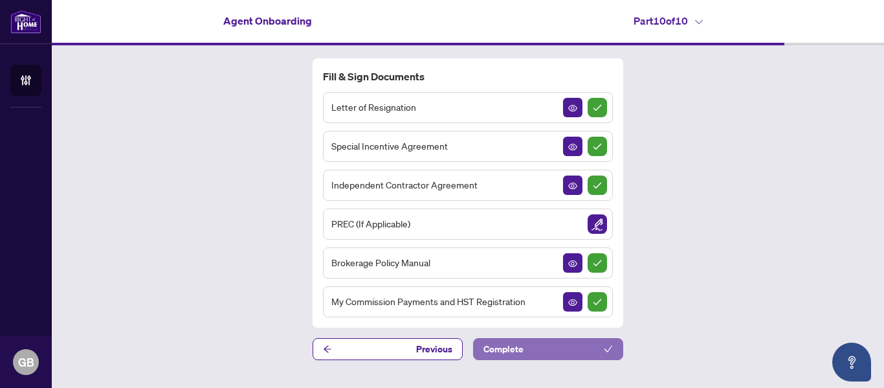
click at [542, 347] on button "Complete" at bounding box center [548, 349] width 150 height 22
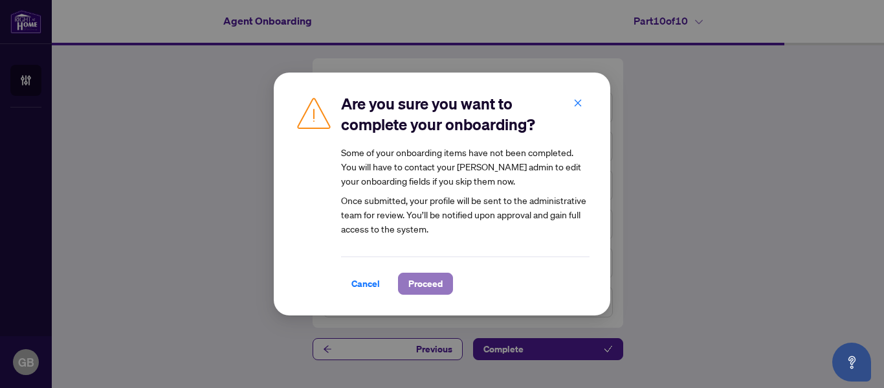
click at [422, 276] on span "Proceed" at bounding box center [426, 283] width 34 height 21
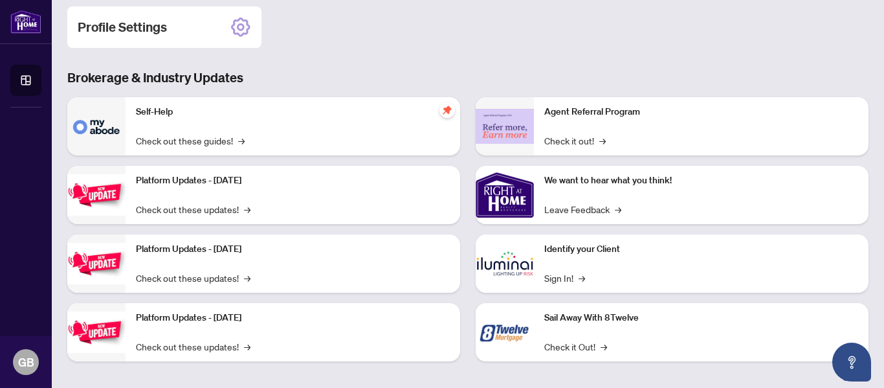
scroll to position [201, 0]
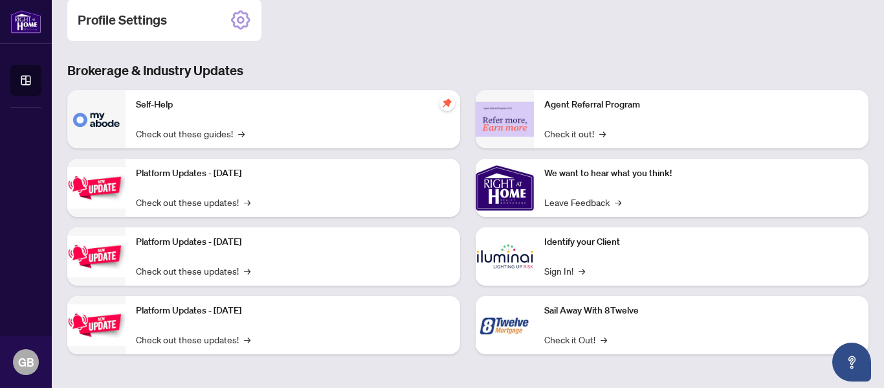
click at [612, 177] on p "We want to hear what you think!" at bounding box center [701, 173] width 314 height 14
click at [598, 90] on div "Agent Referral Program Check it out! →" at bounding box center [701, 119] width 335 height 58
click at [328, 105] on p "Self-Help" at bounding box center [293, 105] width 314 height 14
click at [711, 113] on div "Agent Referral Program Check it out! →" at bounding box center [701, 119] width 335 height 58
click at [601, 131] on span "→" at bounding box center [604, 133] width 6 height 14
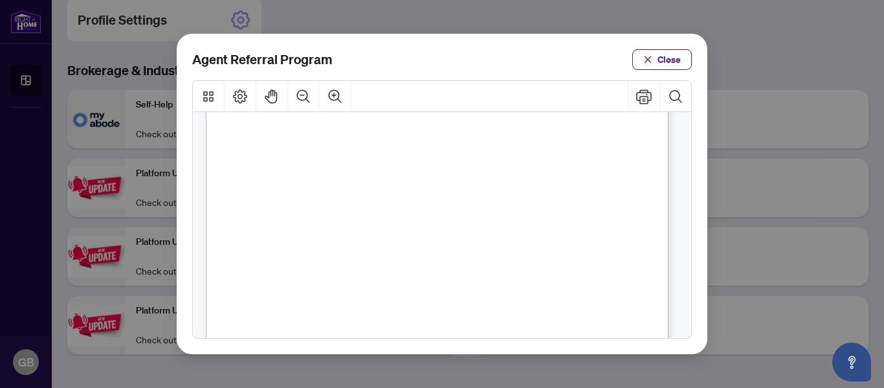
scroll to position [22, 0]
click at [12, 180] on div "Agent Referral Program Close" at bounding box center [442, 194] width 884 height 388
click at [653, 52] on span "button" at bounding box center [648, 59] width 9 height 21
